Goal: Task Accomplishment & Management: Manage account settings

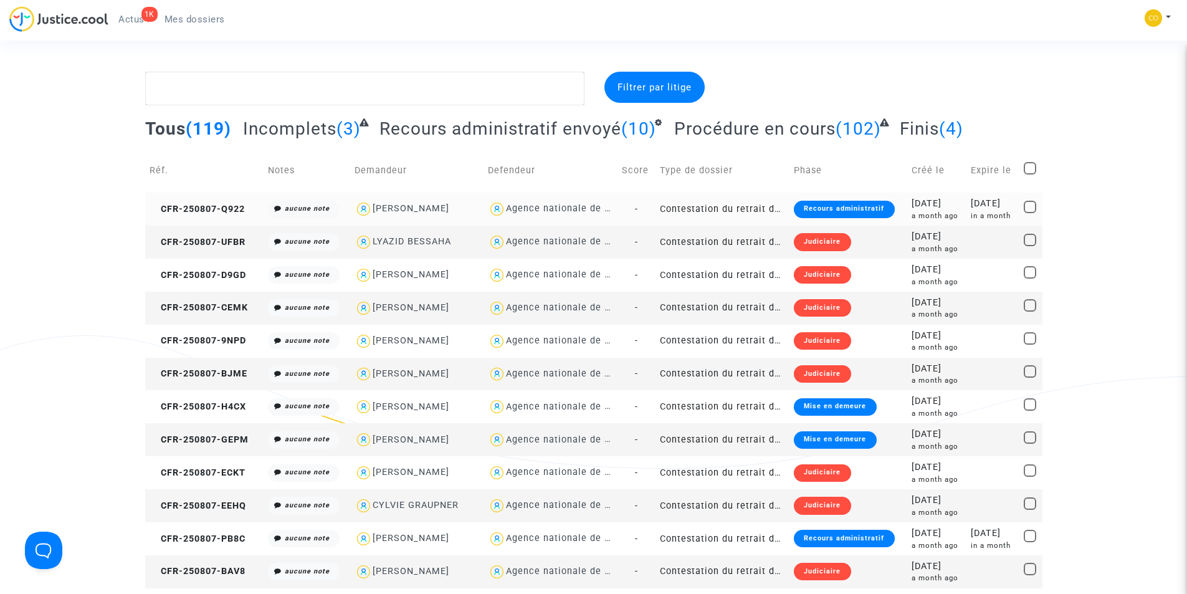
click at [409, 203] on div "[PERSON_NAME]" at bounding box center [411, 208] width 77 height 11
type textarea "@"[PERSON_NAME]" @"SOS MaPrimeRénov by Pitcher Avocat""
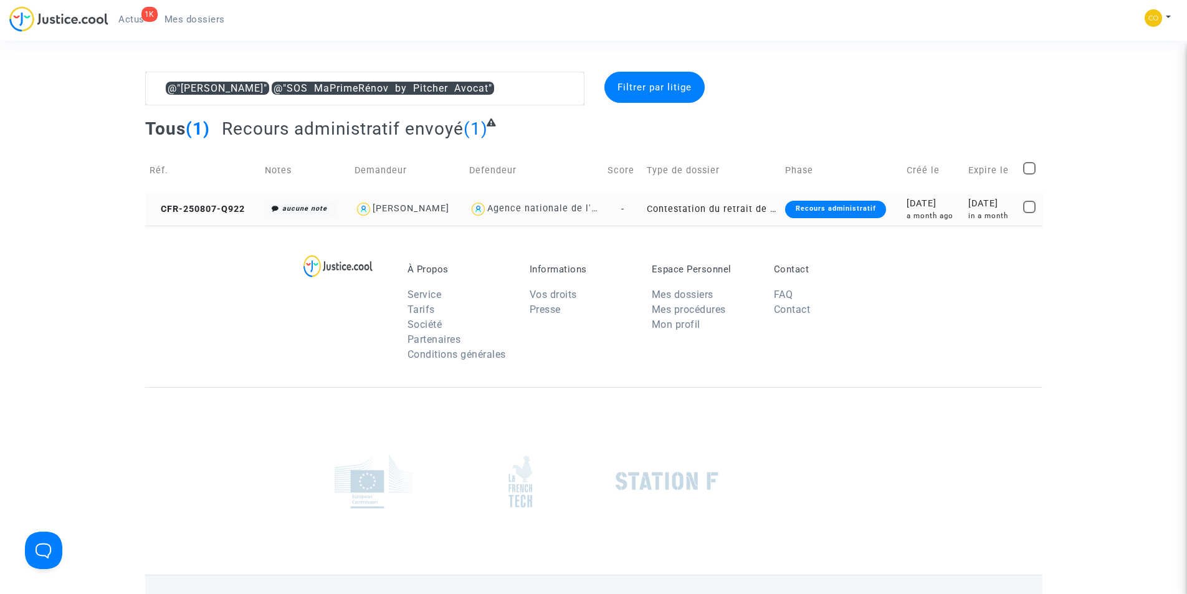
click at [841, 206] on div "Recours administratif" at bounding box center [835, 209] width 100 height 17
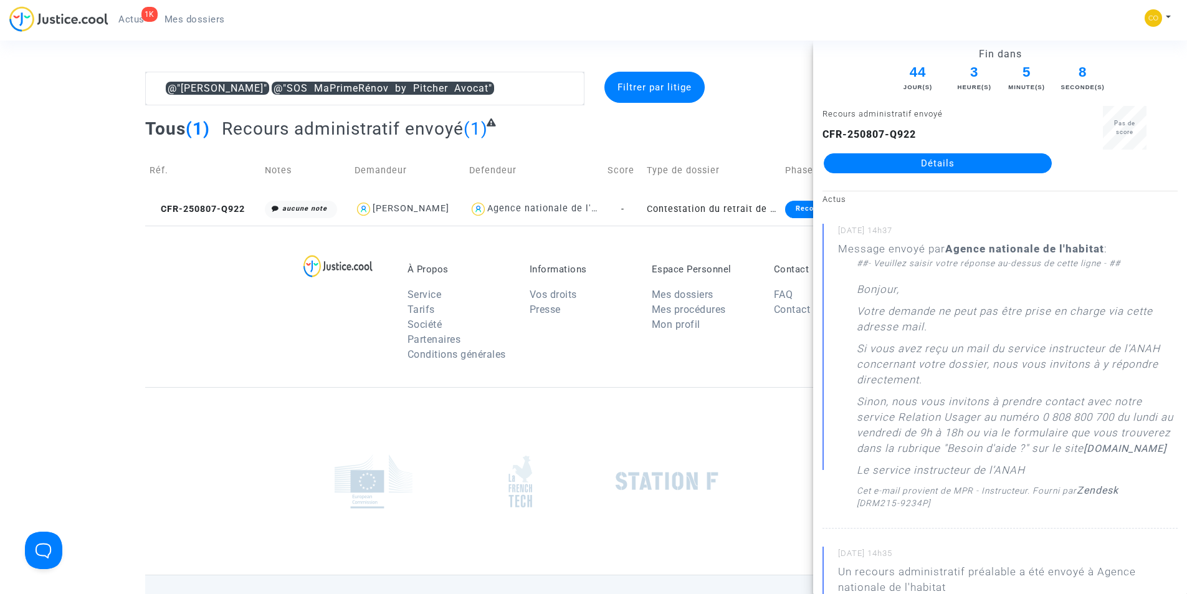
click at [922, 169] on link "Détails" at bounding box center [938, 163] width 228 height 20
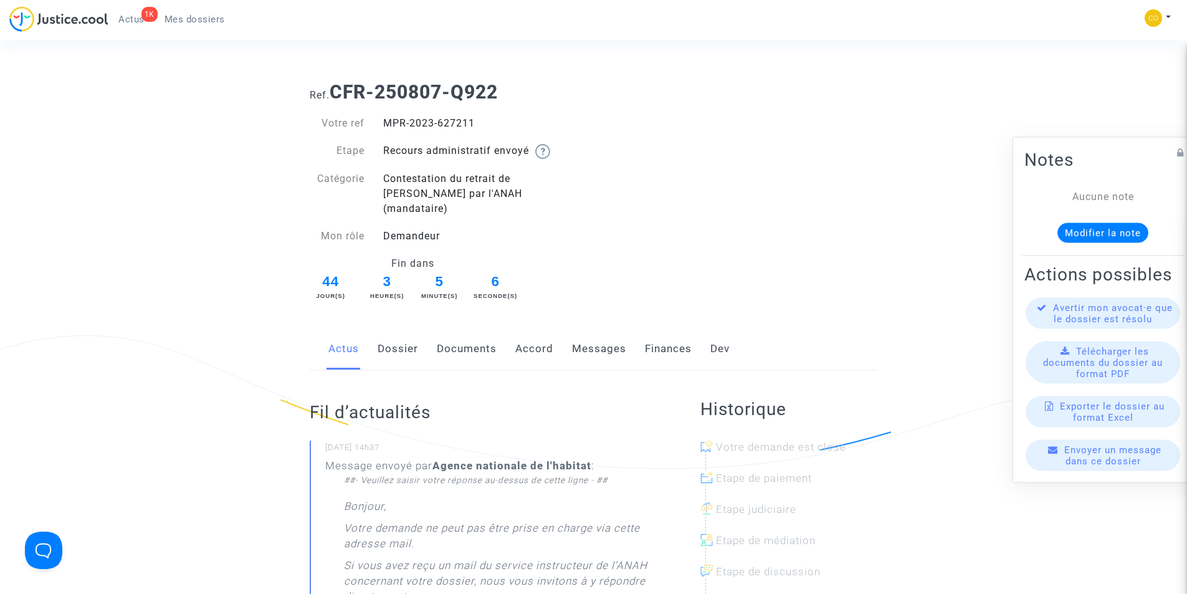
click at [460, 333] on link "Documents" at bounding box center [467, 348] width 60 height 41
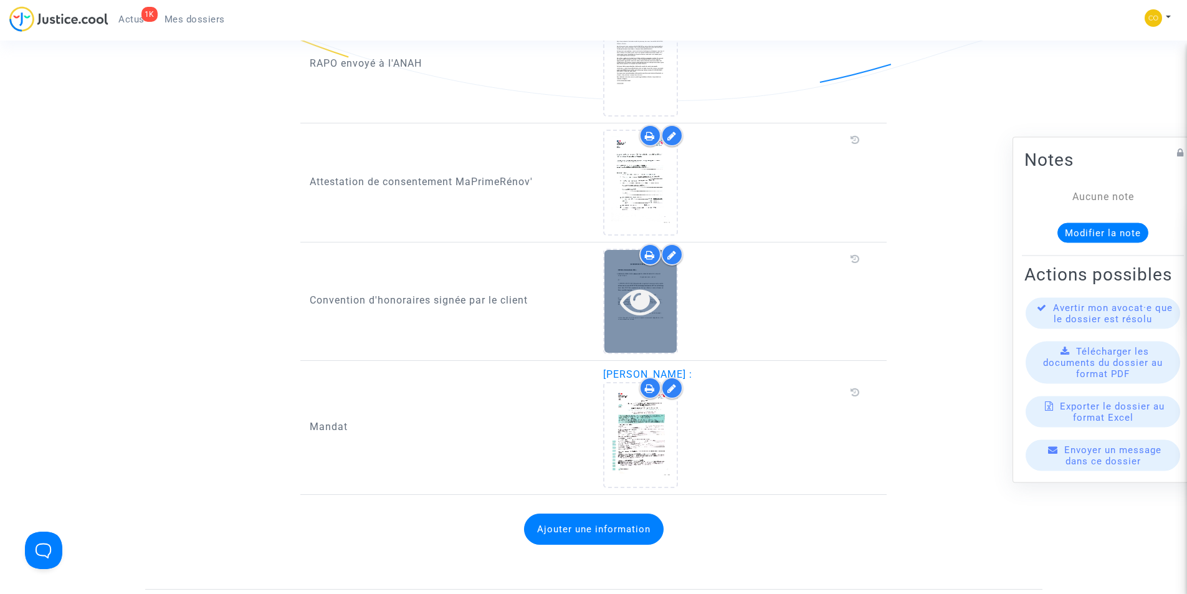
scroll to position [1620, 0]
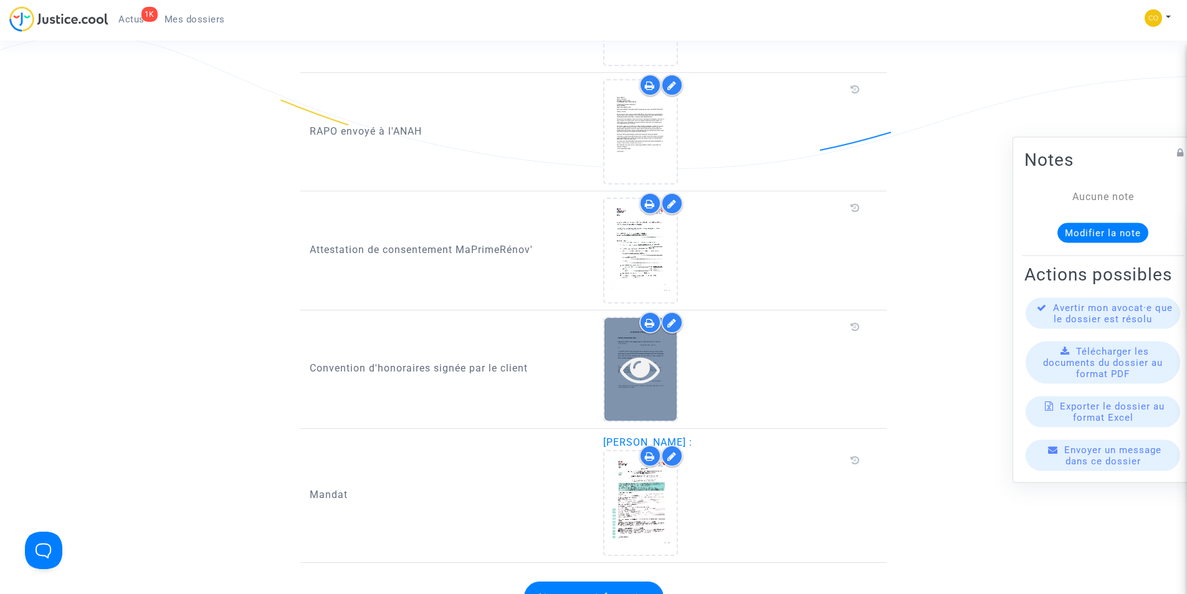
click at [640, 349] on icon at bounding box center [640, 369] width 41 height 40
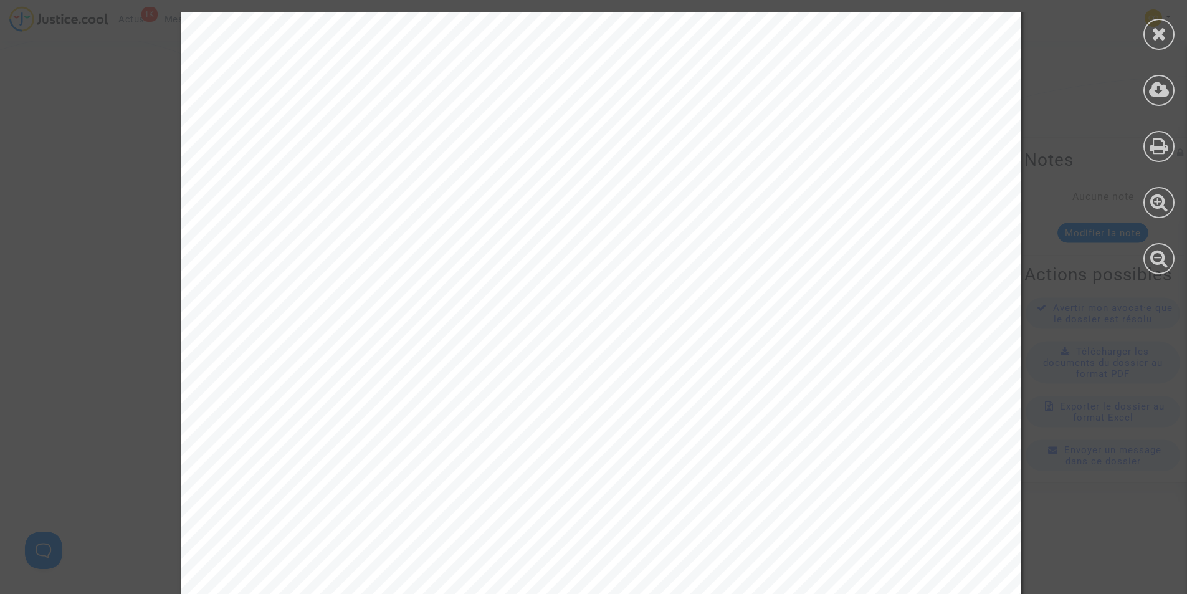
scroll to position [7794, 0]
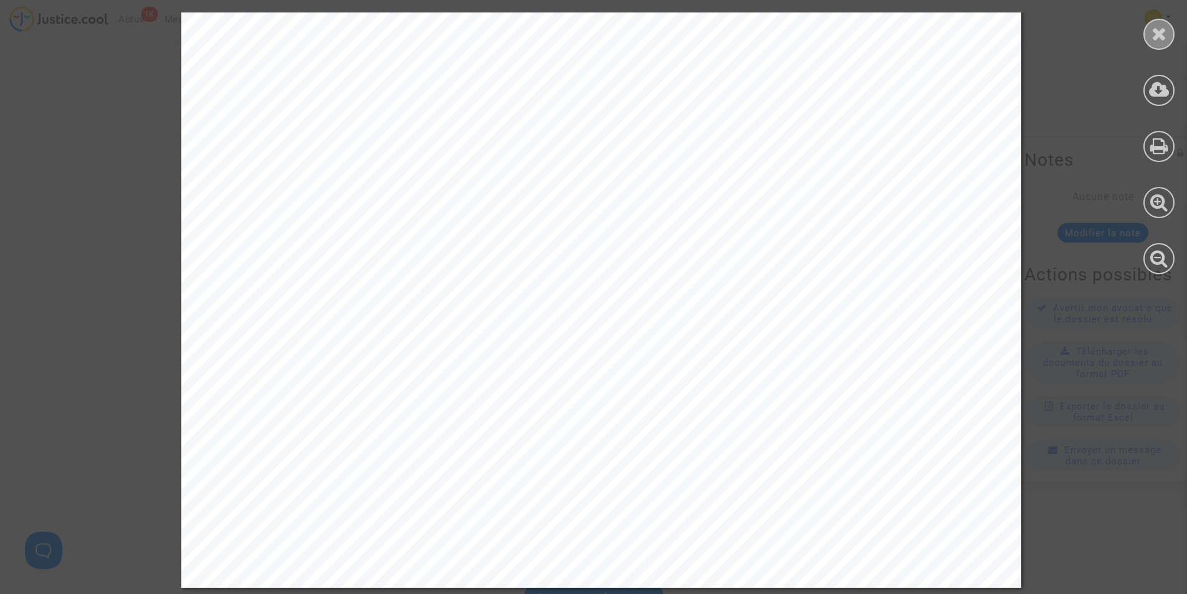
click at [1169, 39] on div at bounding box center [1158, 34] width 31 height 31
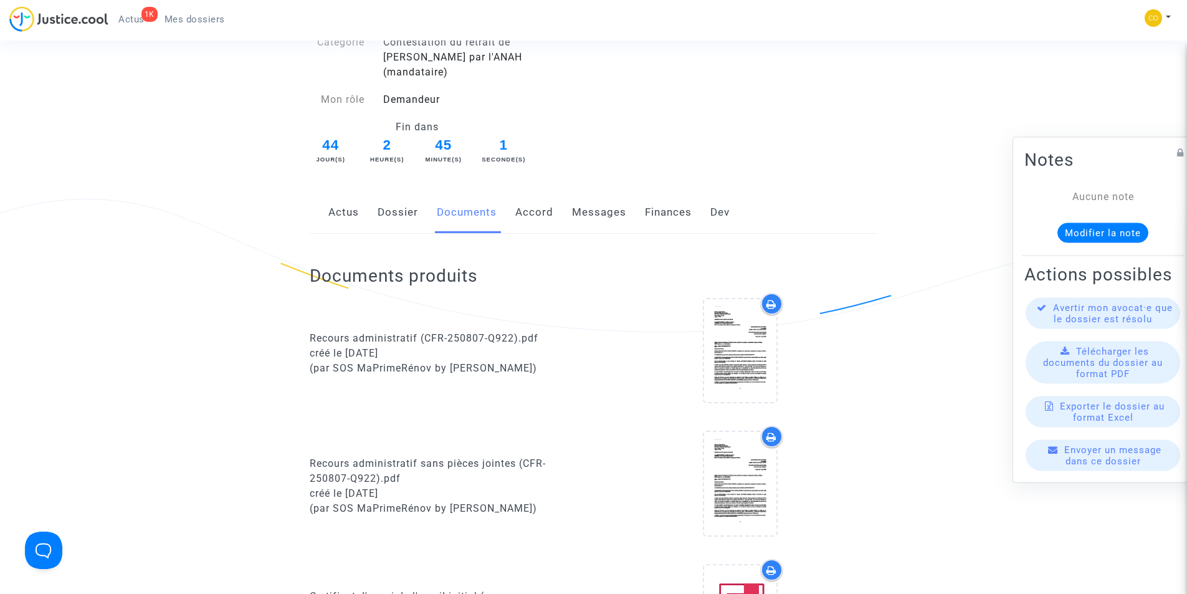
scroll to position [0, 0]
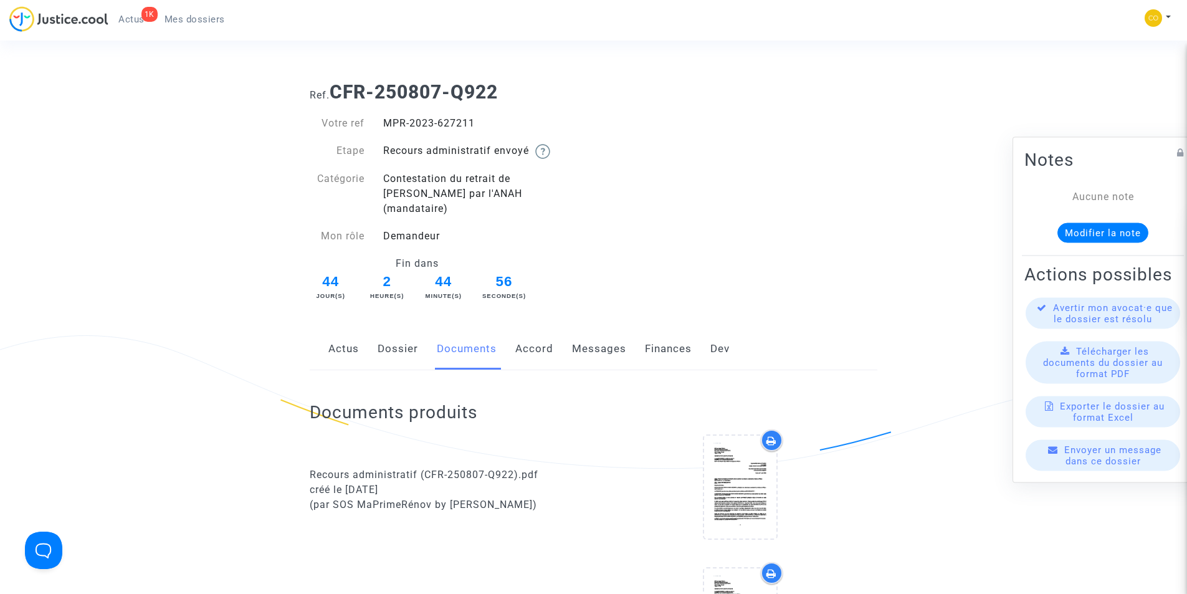
click at [220, 19] on span "Mes dossiers" at bounding box center [195, 19] width 60 height 11
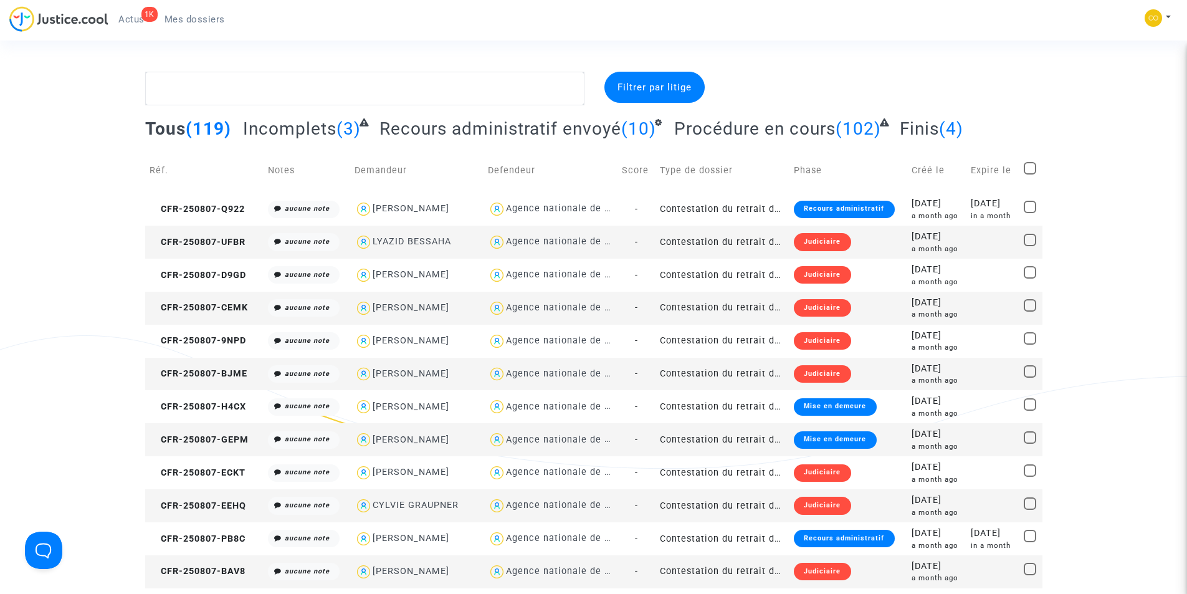
click at [173, 19] on span "Mes dossiers" at bounding box center [195, 19] width 60 height 11
click at [841, 210] on div "Recours administratif" at bounding box center [844, 209] width 100 height 17
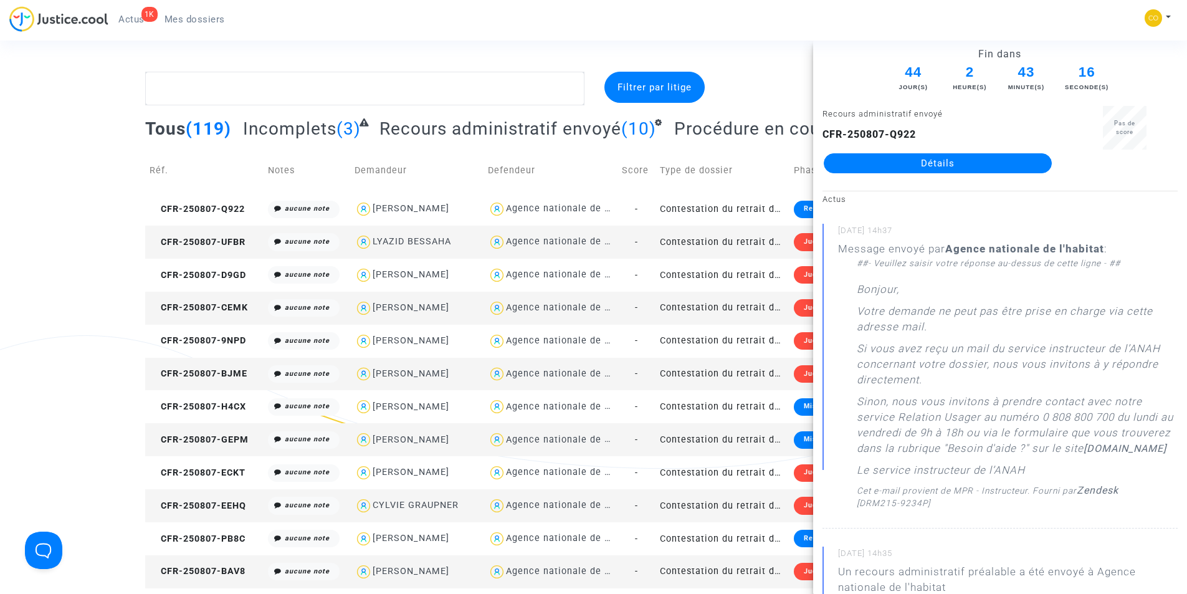
click at [733, 36] on div "1K Actus Mes dossiers Mon profil Paramètres Déconnexion" at bounding box center [593, 23] width 1187 height 34
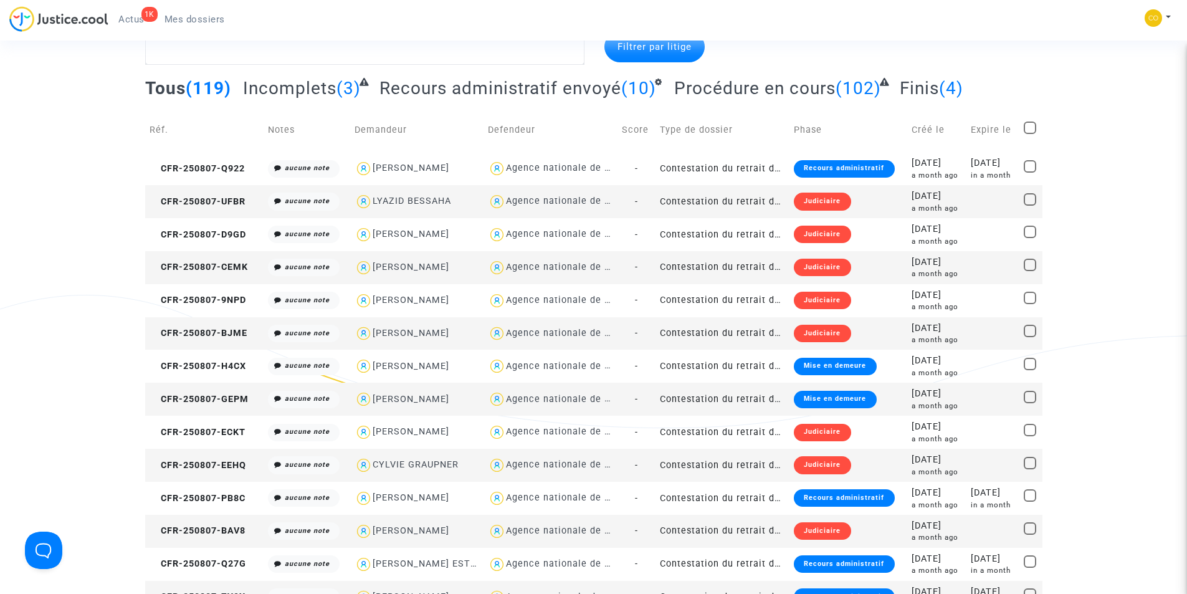
scroll to position [62, 0]
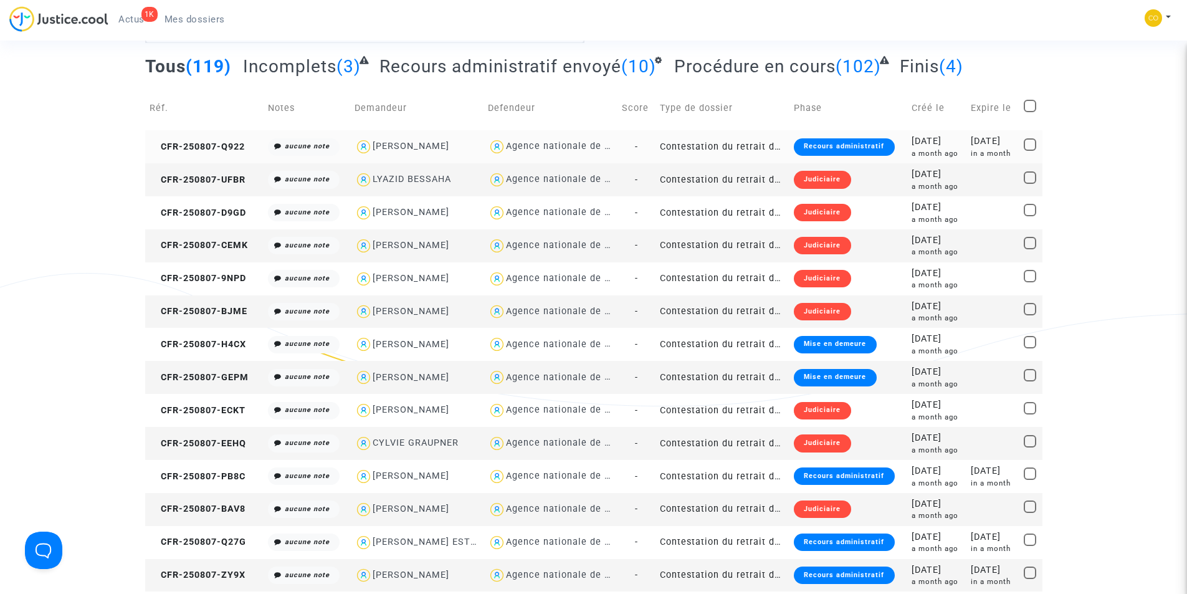
click at [829, 143] on div "Recours administratif" at bounding box center [844, 146] width 100 height 17
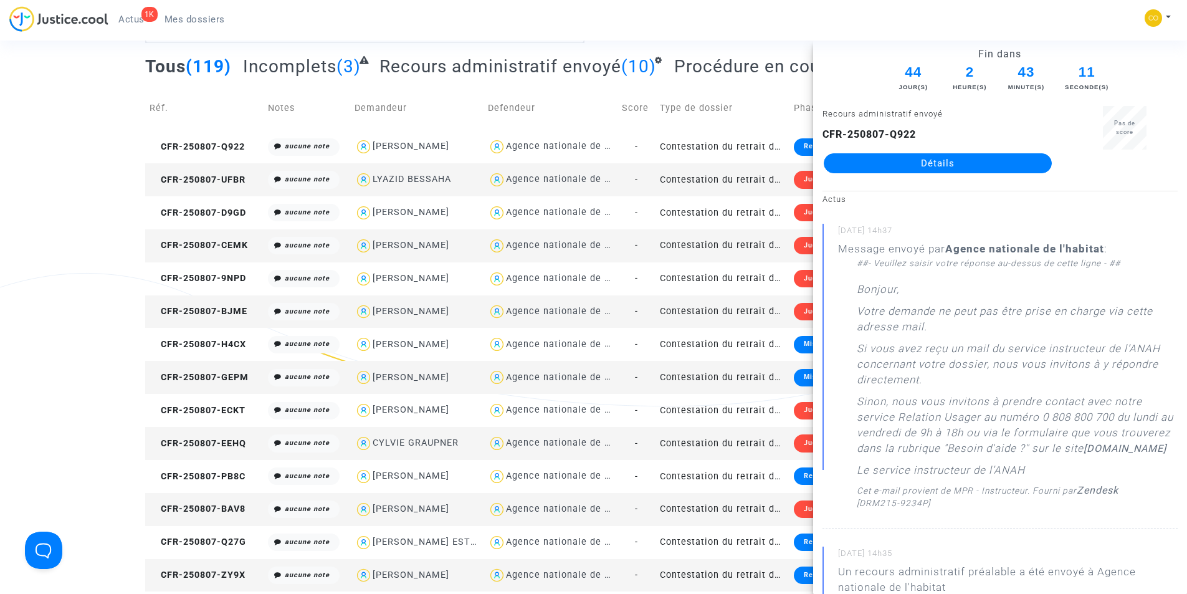
click at [882, 158] on link "Détails" at bounding box center [938, 163] width 228 height 20
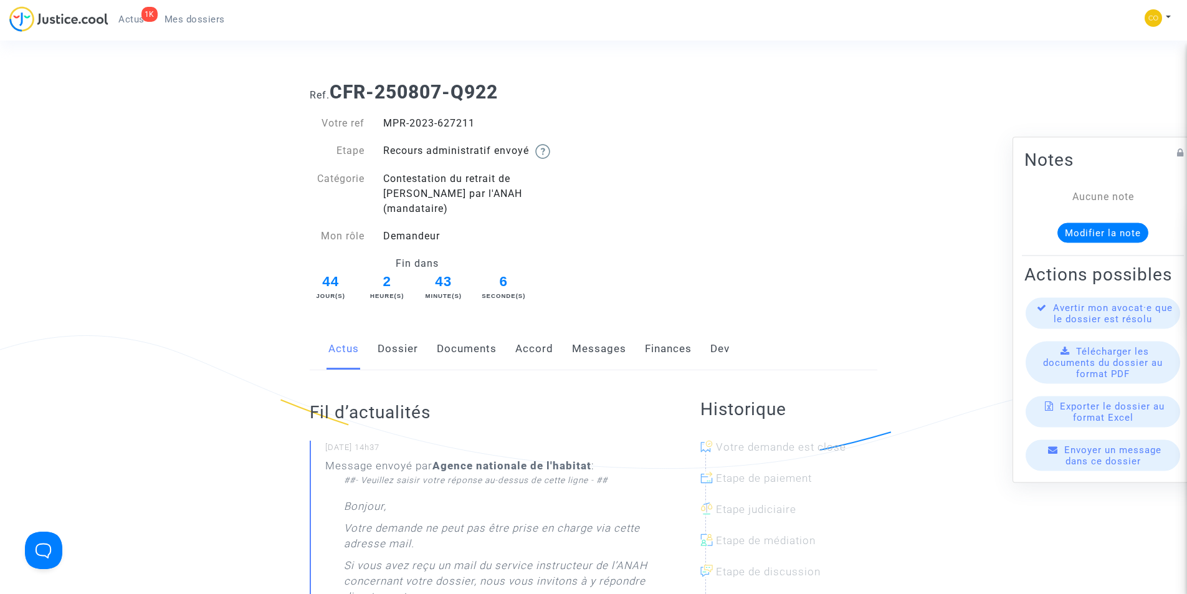
click at [449, 337] on link "Documents" at bounding box center [467, 348] width 60 height 41
